Goal: Entertainment & Leisure: Consume media (video, audio)

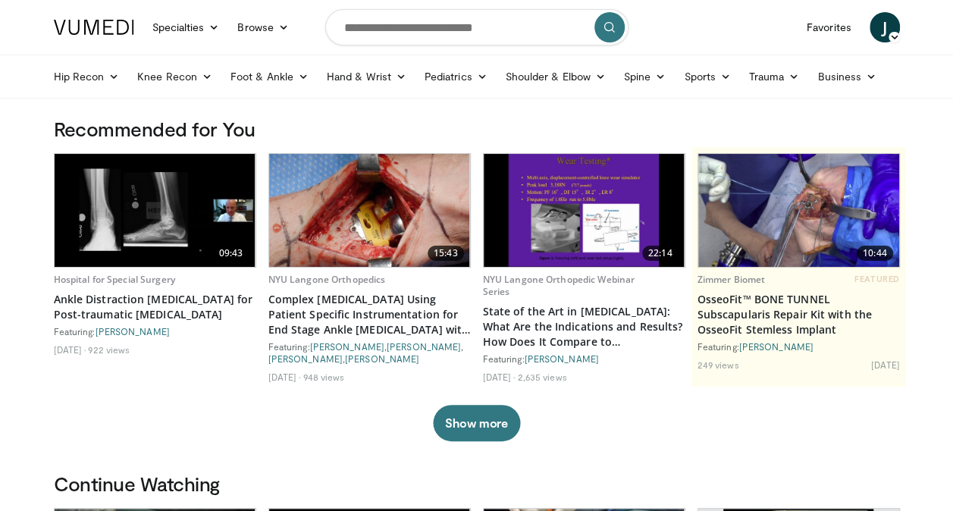
click at [742, 127] on h3 "Recommended for You" at bounding box center [477, 129] width 846 height 24
click at [393, 20] on input "Search topics, interventions" at bounding box center [476, 27] width 303 height 36
type input "*******"
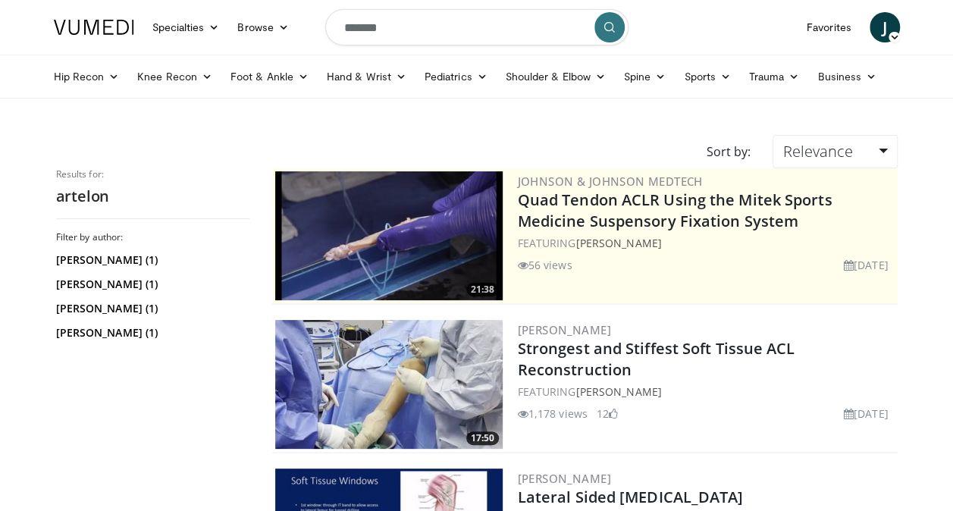
click at [446, 416] on img at bounding box center [388, 384] width 227 height 129
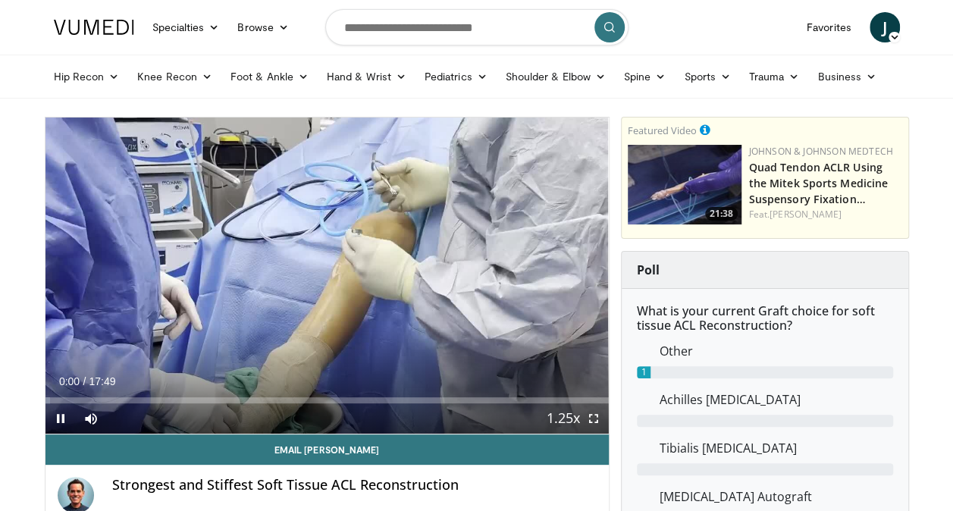
click at [365, 405] on div "Current Time 0:00 / Duration 17:49 Pause Skip Backward Skip Forward Mute Loaded…" at bounding box center [326, 418] width 563 height 30
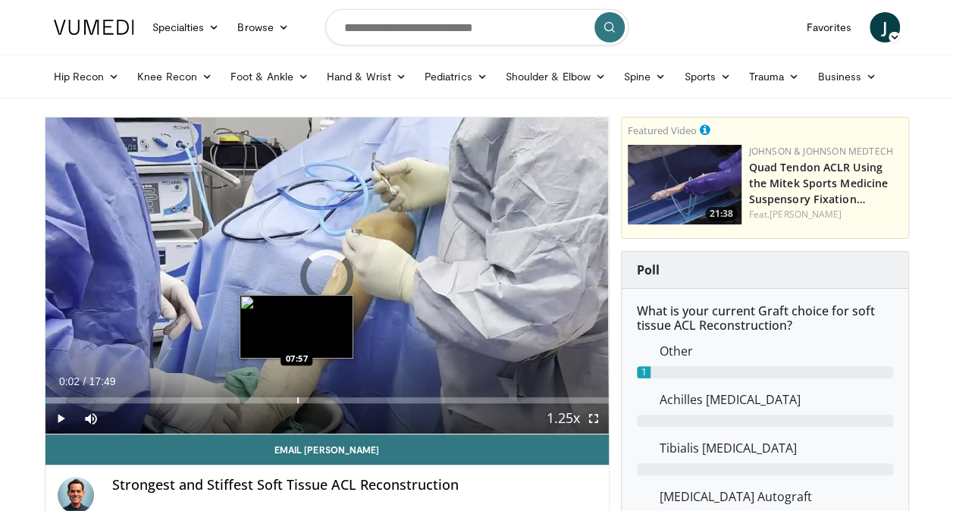
click at [297, 398] on div "Progress Bar" at bounding box center [298, 400] width 2 height 6
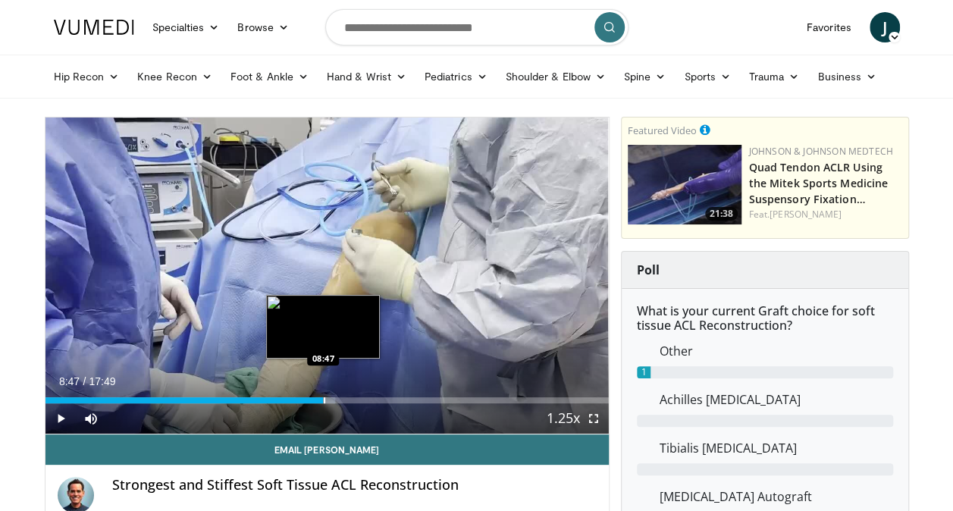
click at [323, 394] on div "Loaded : 51.50% 08:47 08:47" at bounding box center [326, 396] width 563 height 14
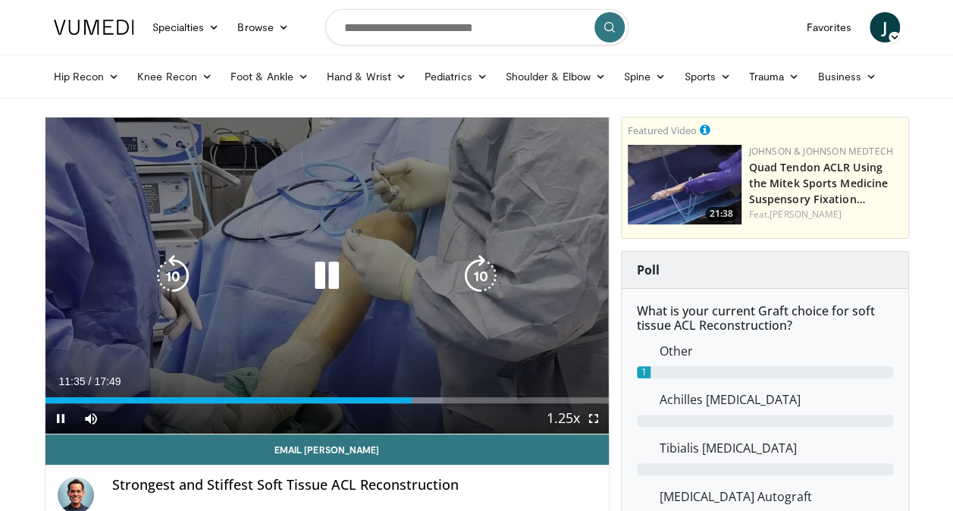
click at [321, 270] on icon "Video Player" at bounding box center [326, 276] width 42 height 42
